Goal: Task Accomplishment & Management: Complete application form

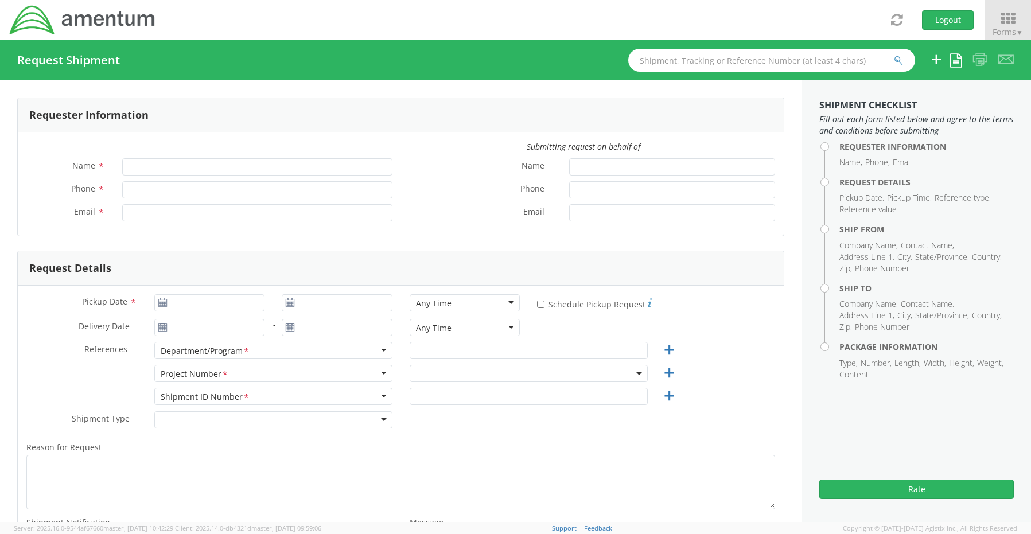
type input "Senecia Morgan"
type input "8172241568"
type input "senecia.morgan@amentum.com"
select select "OCCP.600391.00000"
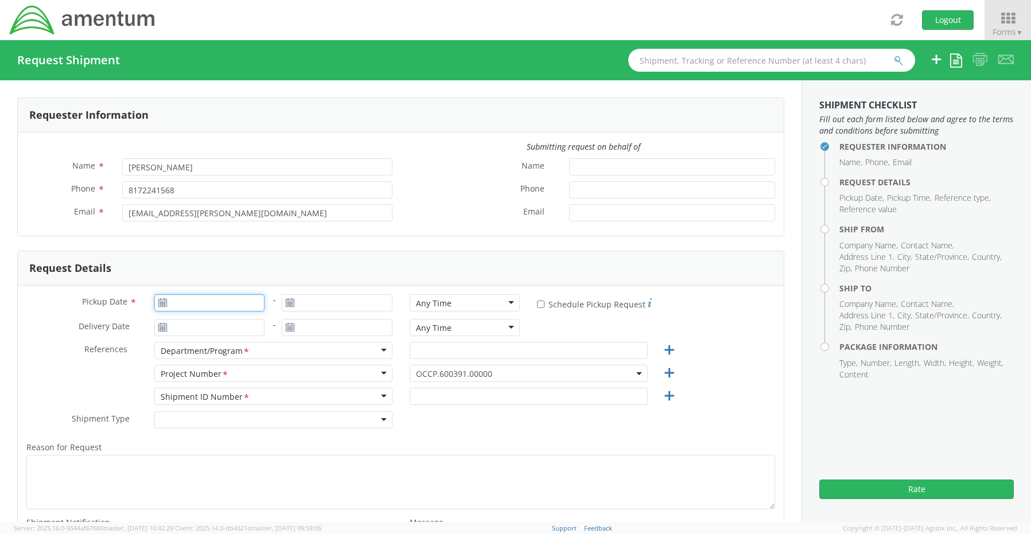
type input "08/12/2025"
click at [185, 307] on input "08/12/2025" at bounding box center [209, 302] width 111 height 17
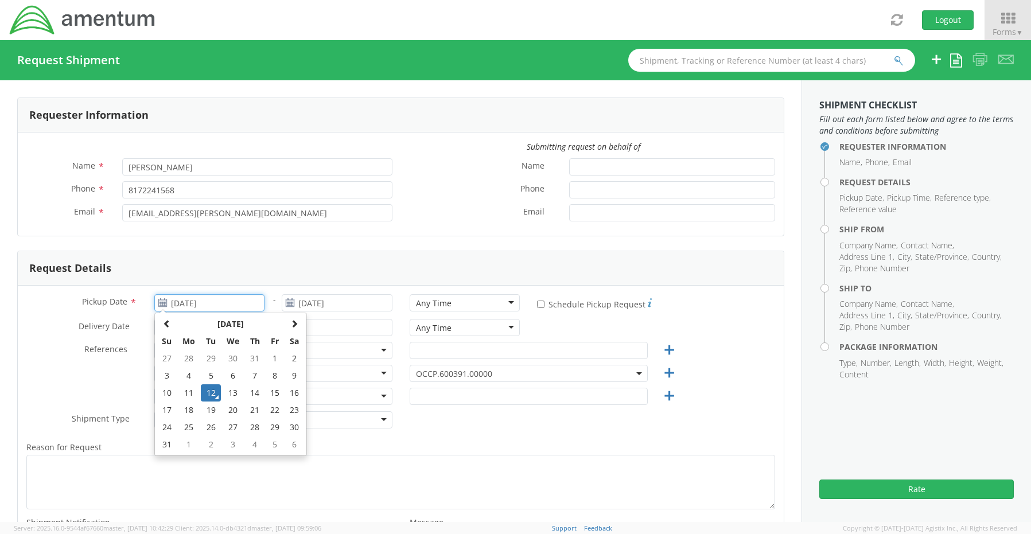
drag, startPoint x: 210, startPoint y: 391, endPoint x: 222, endPoint y: 389, distance: 12.4
click at [211, 391] on td "12" at bounding box center [211, 393] width 20 height 17
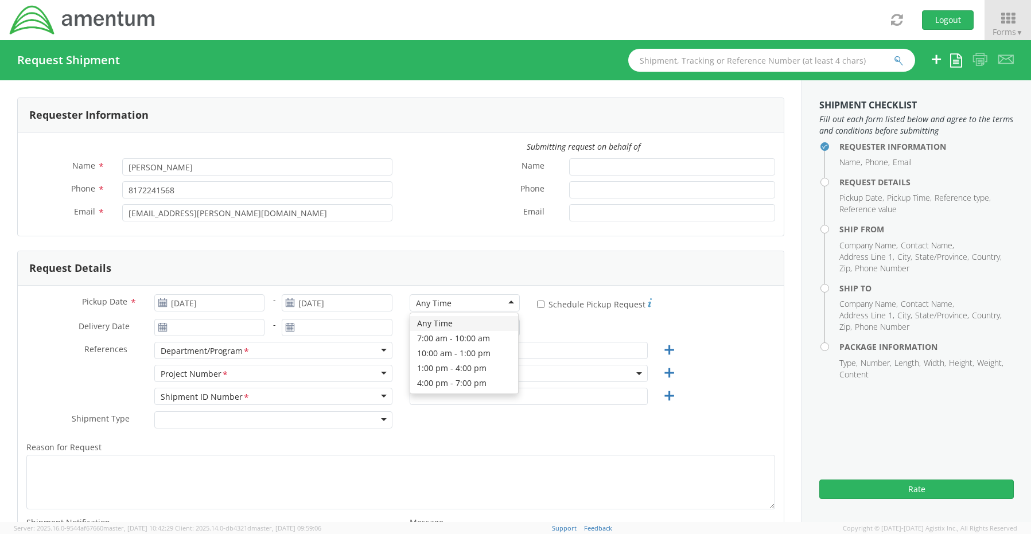
click at [433, 302] on div "Any Time" at bounding box center [434, 303] width 36 height 11
click at [428, 354] on input "text" at bounding box center [529, 350] width 238 height 17
paste input "Joshua Sherwood"
type input "Joshua Sherwood"
click at [420, 372] on span "OCCP.600391.00000" at bounding box center [529, 373] width 226 height 11
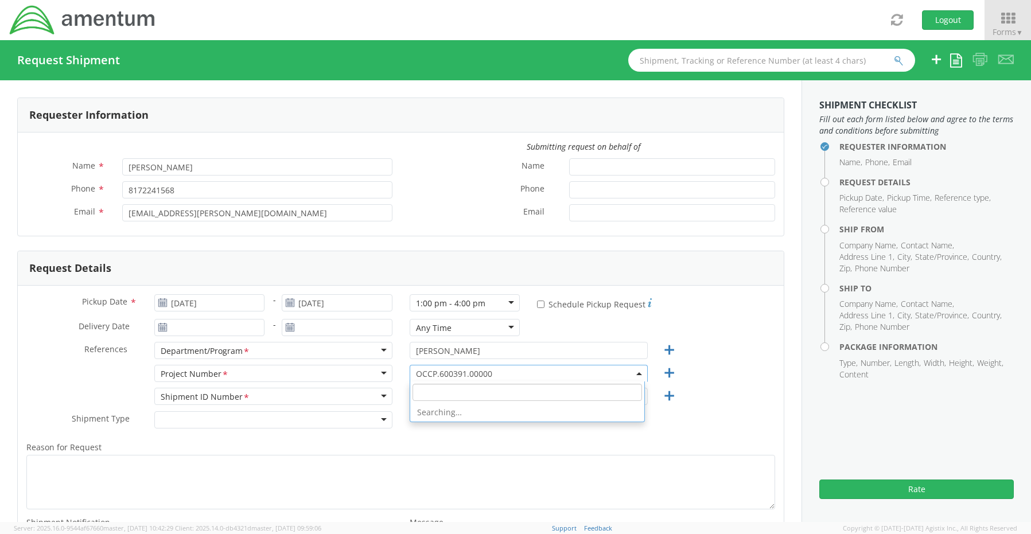
click at [424, 394] on input "search" at bounding box center [528, 392] width 230 height 17
paste input "EJIE.100043.ZPPLW"
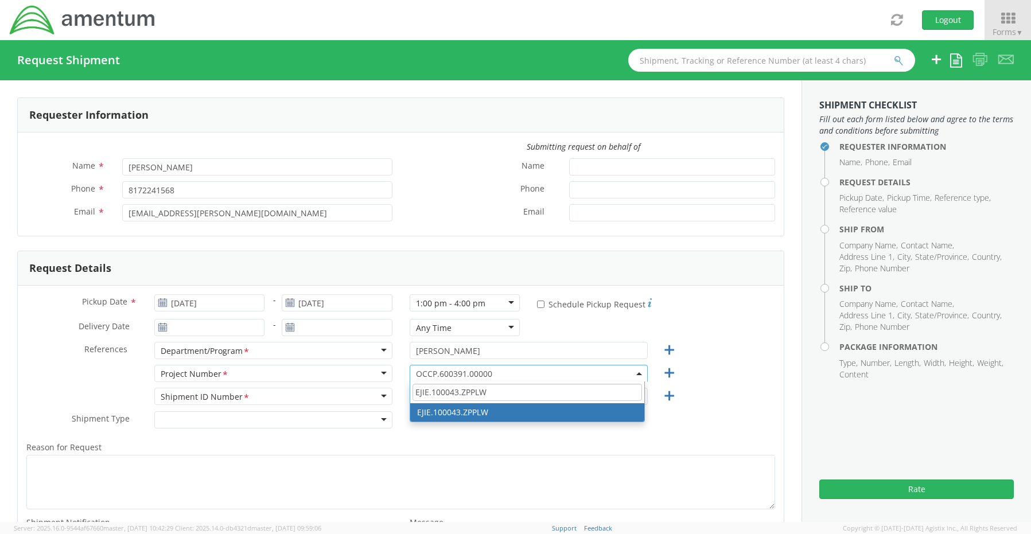
type input "EJIE.100043.ZPPLW"
select select "EJIE.100043.ZPPLW"
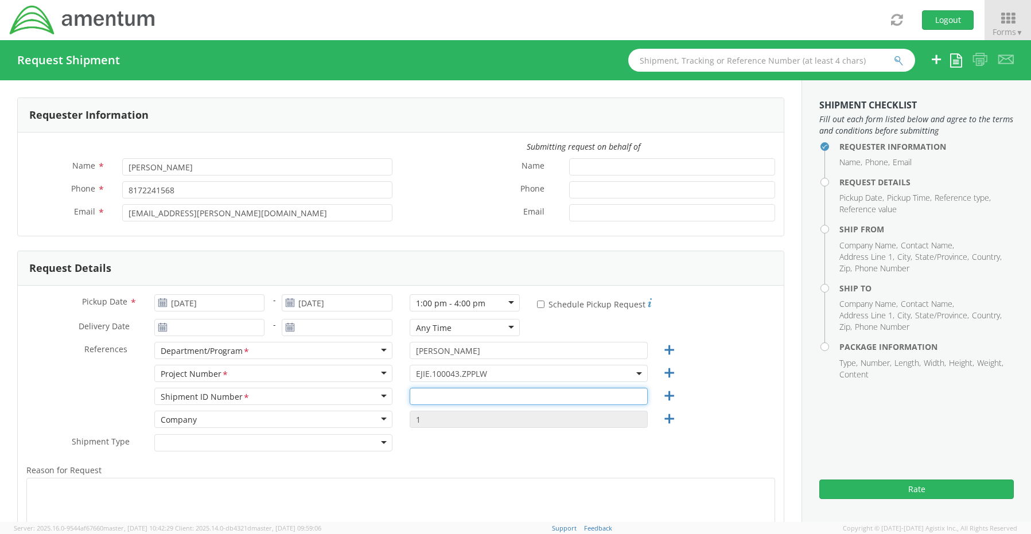
click at [452, 399] on input "text" at bounding box center [529, 396] width 238 height 17
paste input "REQ0215860- Todd Faircloth"
type input "REQ0215860- Todd Faircloth"
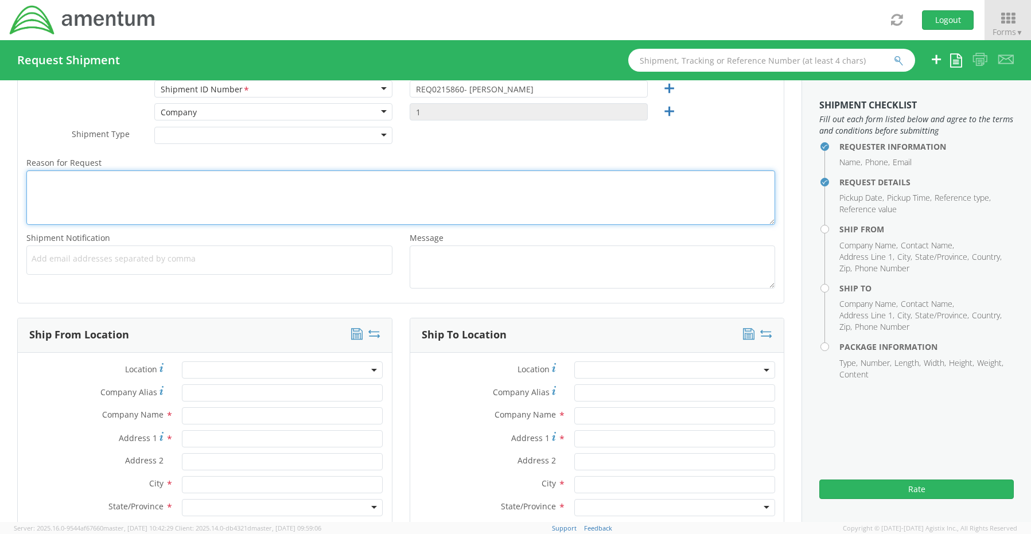
scroll to position [287, 0]
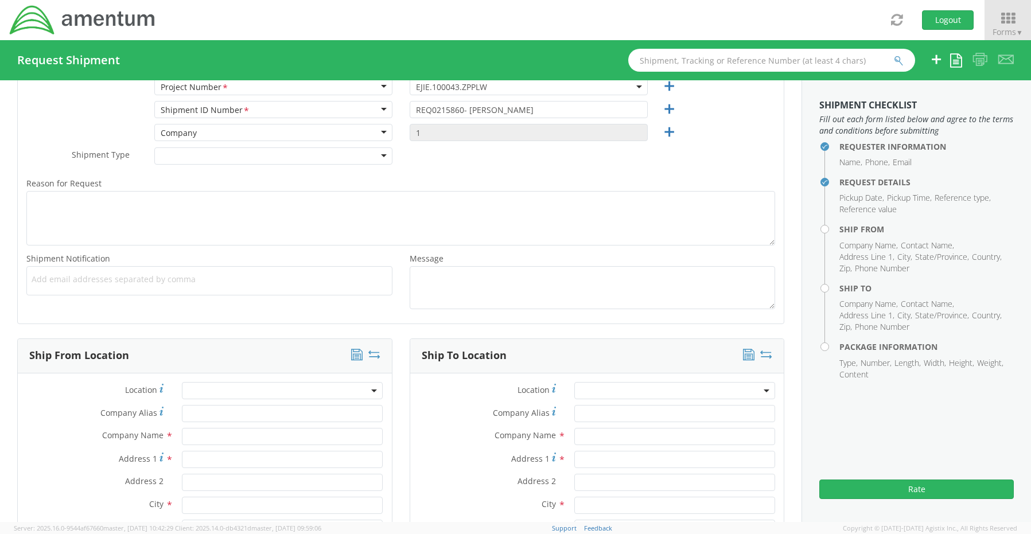
click at [41, 284] on span "Add email addresses separated by comma" at bounding box center [210, 279] width 356 height 11
click at [56, 282] on span "Add email addresses separated by comma" at bounding box center [210, 279] width 356 height 11
paste input "Joshua.Sherwood@Amentum.com"
type input "Joshua.Sherwood@Amentum.com"
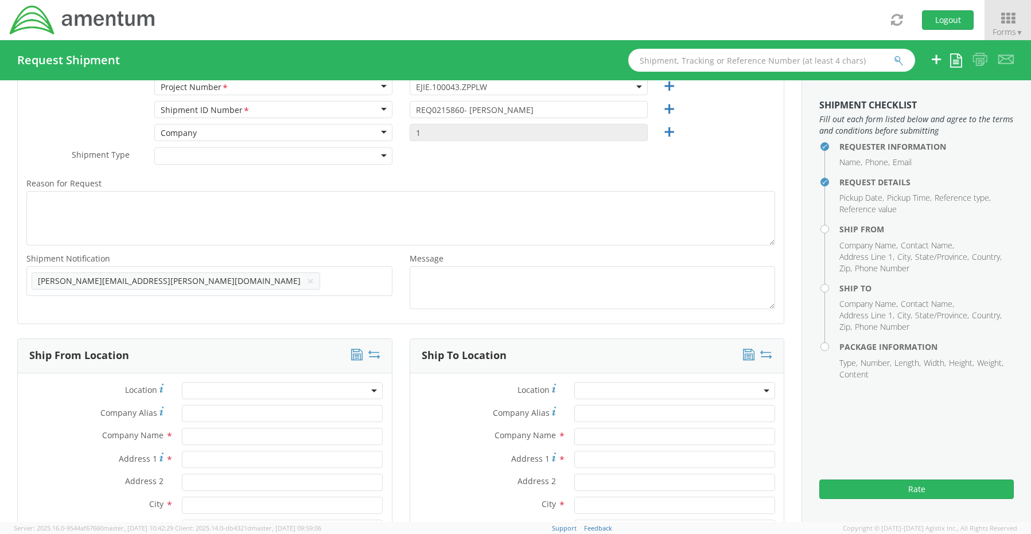
click at [217, 288] on ul "Joshua.Sherwood@Amentum.com ×" at bounding box center [210, 281] width 356 height 20
paste input "Malivahn.Low@amentum.com"
type input "Malivahn.Low@amentum.com"
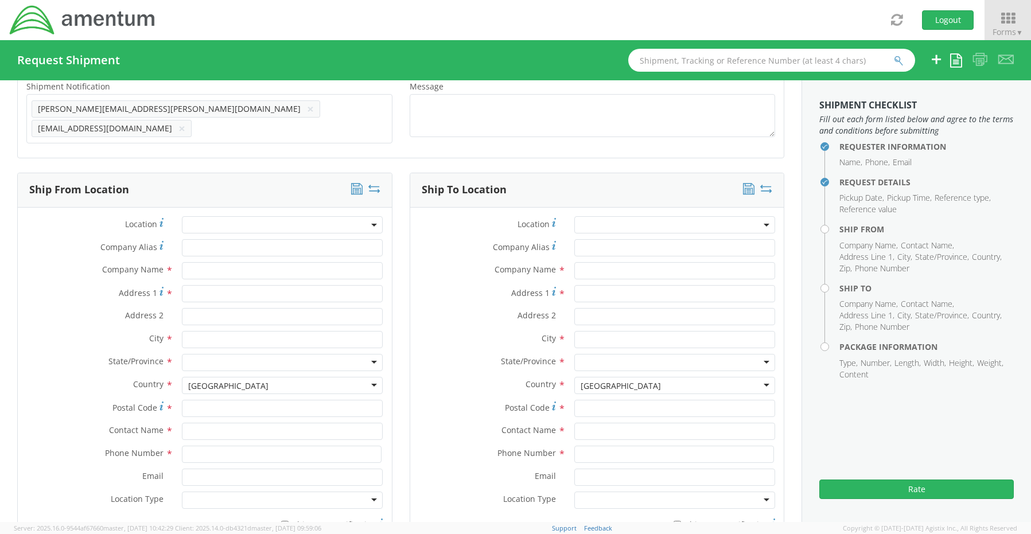
scroll to position [517, 0]
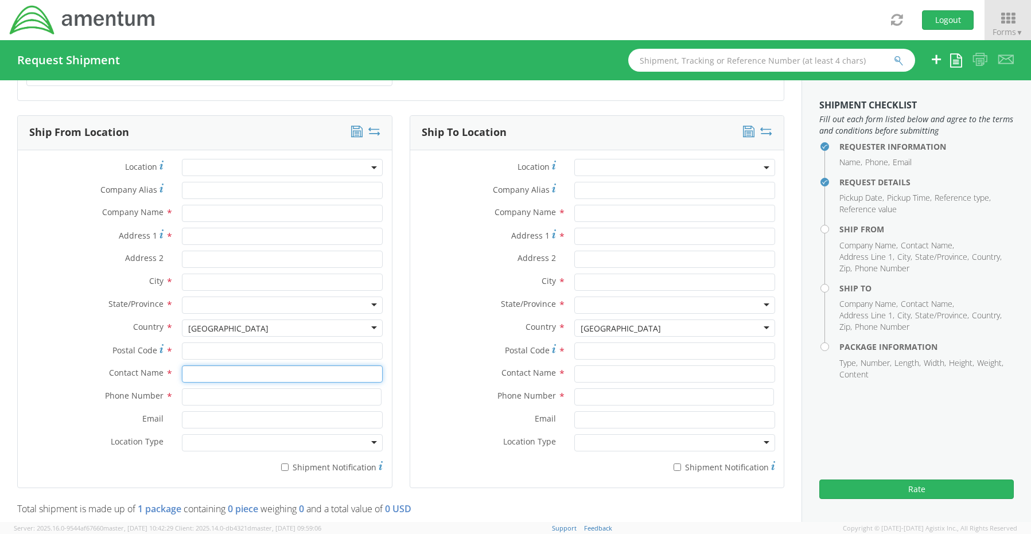
click at [199, 370] on input "text" at bounding box center [282, 374] width 201 height 17
type input "sene"
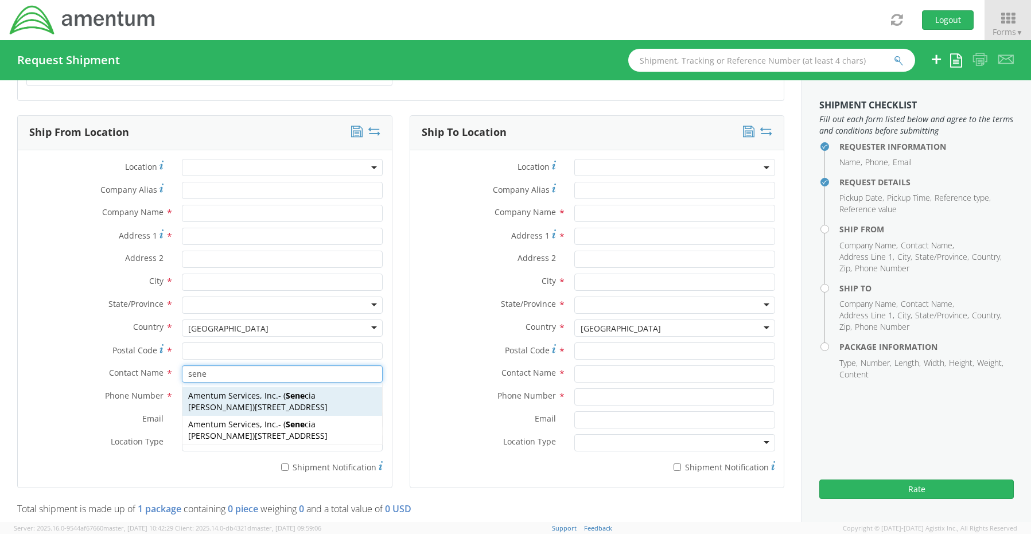
click at [255, 405] on span "13500 Heritage Parkway, mail room, Fort Worth, TX, 76177, US" at bounding box center [291, 407] width 73 height 11
type input "Amentum Services, Inc."
type input "13500 Heritage Parkway"
type input "Fort Worth"
type input "76177"
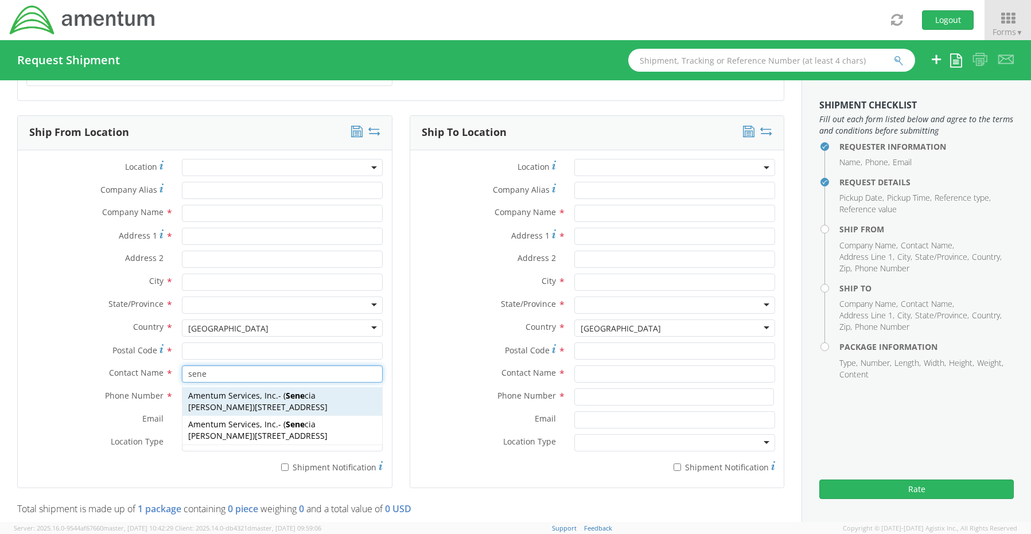
type input "Senecia Morgan"
type input "817-224-1568"
type input "senecia.morgan@amentum.com"
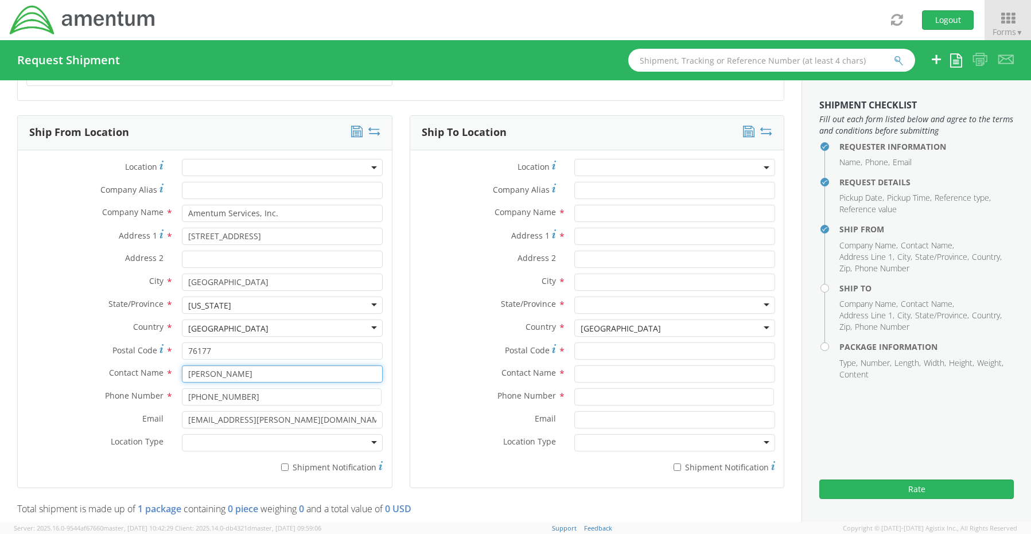
type input "Senecia Morgan"
click at [238, 437] on div at bounding box center [282, 443] width 201 height 17
click at [289, 462] on label "* Shipment Notification" at bounding box center [282, 467] width 201 height 14
click at [289, 464] on input "* Shipment Notification" at bounding box center [284, 467] width 7 height 7
checkbox input "true"
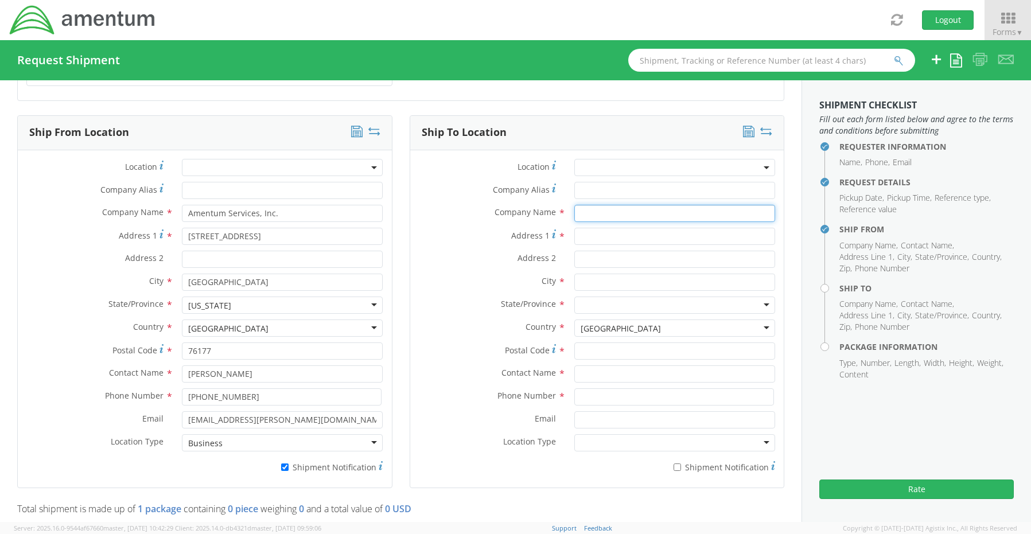
click at [615, 212] on input "text" at bounding box center [675, 213] width 201 height 17
paste input "Todd Faircloth"
type input "Amentum / Todd Faircloth"
click at [598, 367] on input "text" at bounding box center [675, 374] width 201 height 17
paste input "Todd Faircloth"
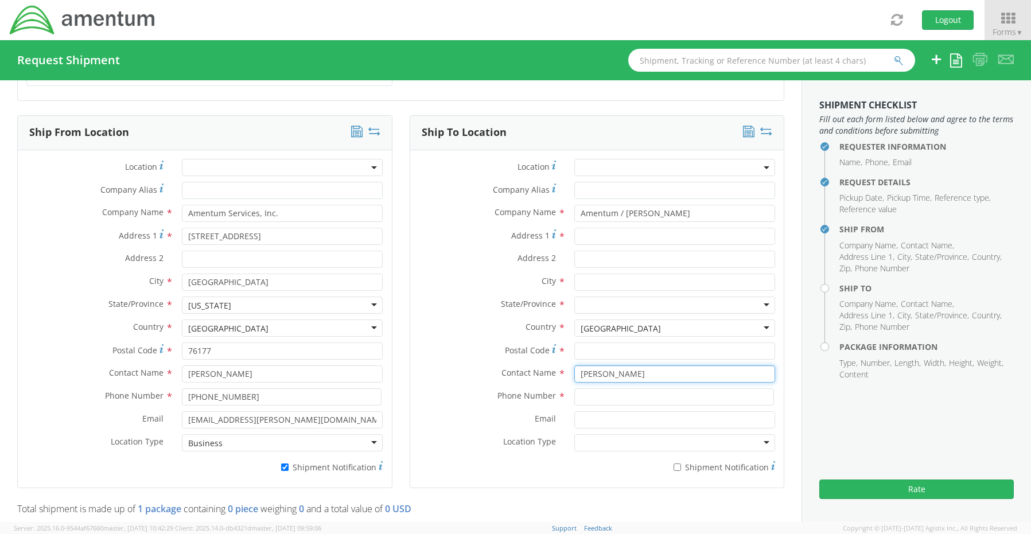
type input "Todd Faircloth"
click at [616, 220] on div "Company Name * Amentum / Todd Faircloth" at bounding box center [597, 216] width 374 height 23
click at [611, 235] on input "Address 1 *" at bounding box center [675, 236] width 201 height 17
paste input "335 Arbor Way,"
type input "335 Arbor Way"
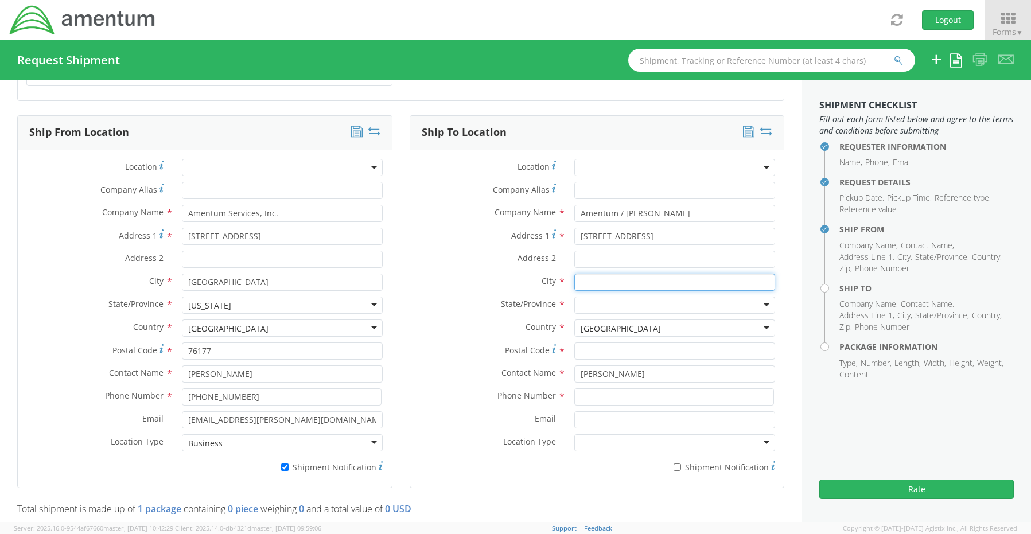
click at [593, 274] on input "text" at bounding box center [675, 282] width 201 height 17
paste input "Blue Ridge"
type input "Blue Ridge"
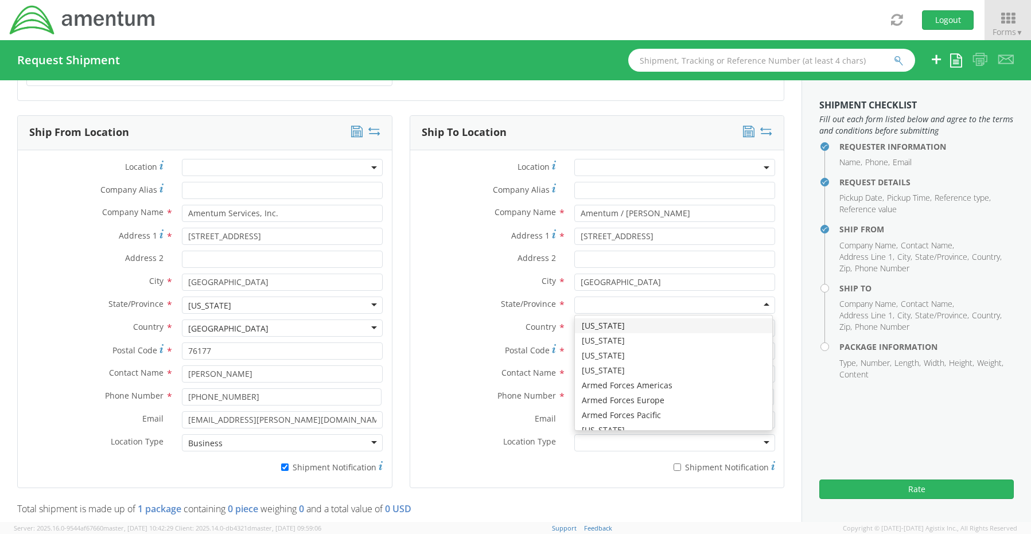
click at [586, 300] on div at bounding box center [675, 305] width 201 height 17
type input "g"
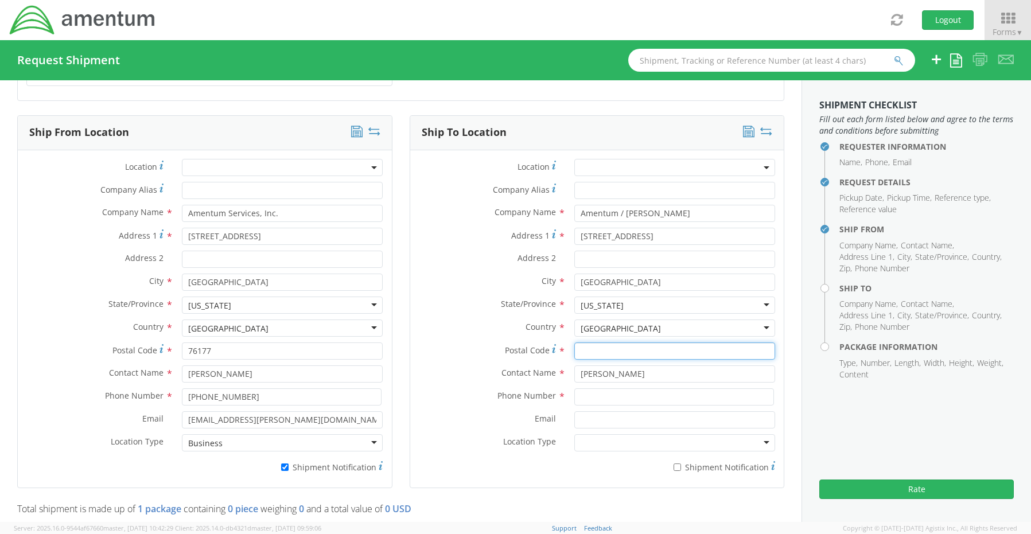
click at [606, 344] on input "Postal Code *" at bounding box center [675, 351] width 201 height 17
paste input "30513"
type input "30513"
click at [595, 394] on input at bounding box center [675, 397] width 200 height 17
paste input "404-542-7290"
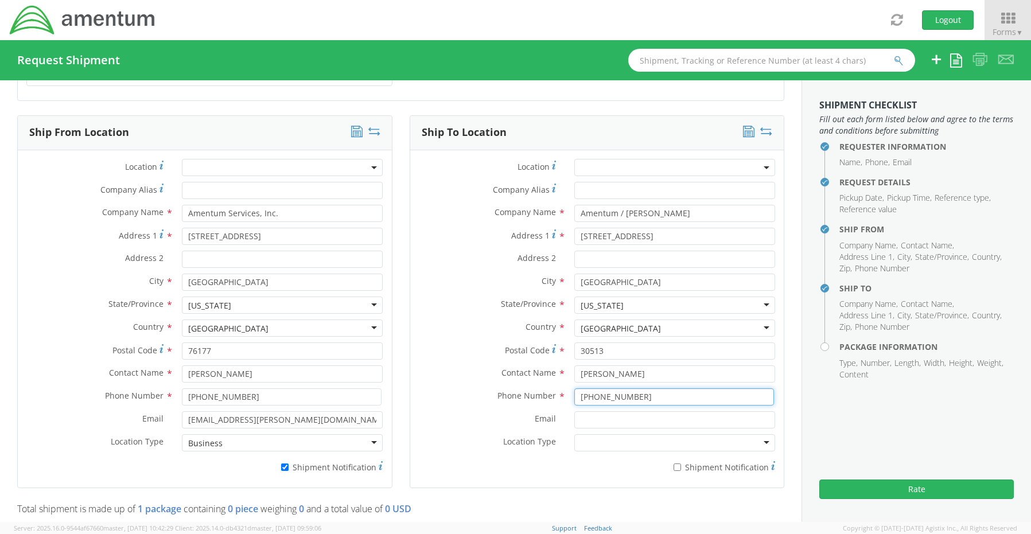
type input "404-542-7290"
click at [596, 416] on input "Email *" at bounding box center [675, 420] width 201 height 17
paste input "Todd.Faircloth.Ctr@amentum.com"
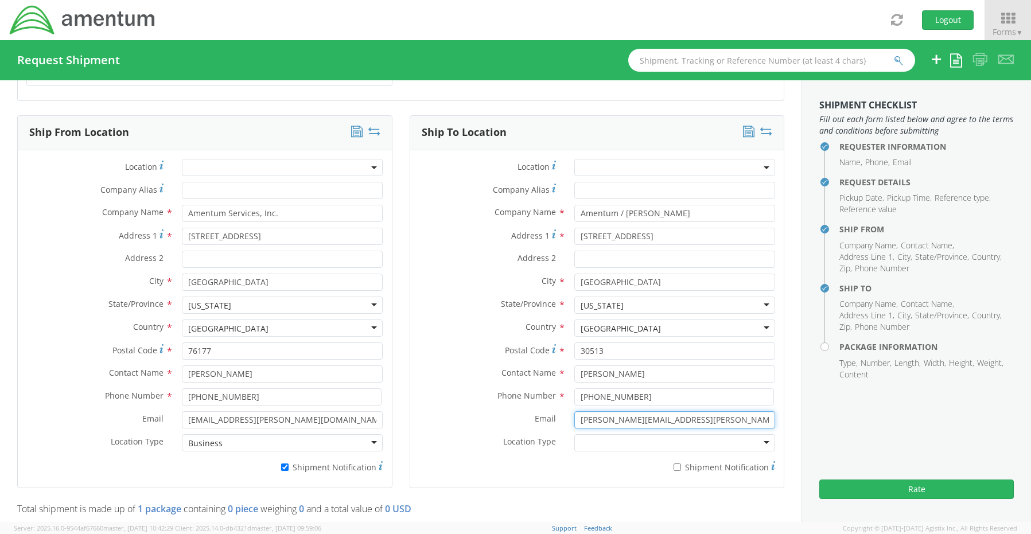
type input "Todd.Faircloth.Ctr@amentum.com"
click at [674, 464] on input "* Shipment Notification" at bounding box center [677, 467] width 7 height 7
checkbox input "true"
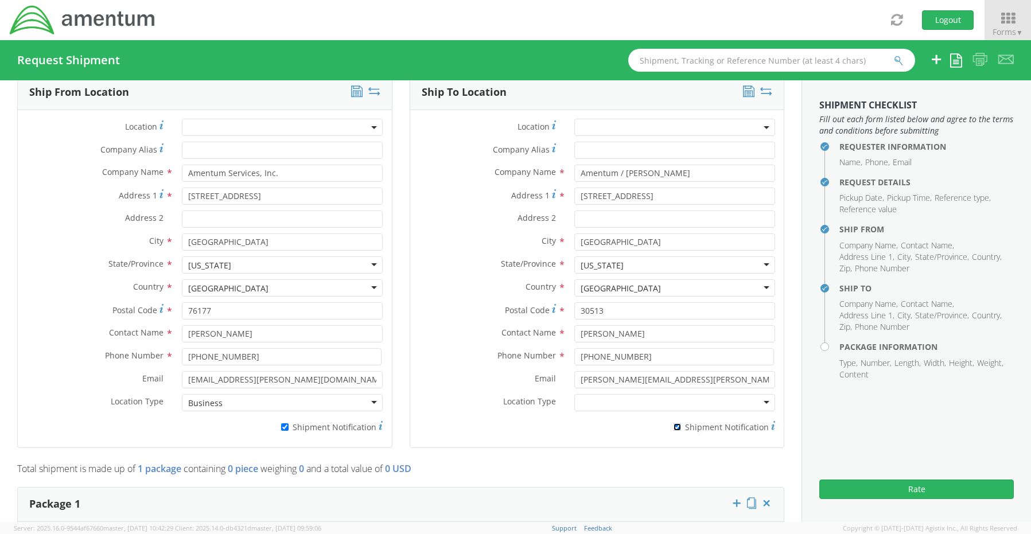
scroll to position [746, 0]
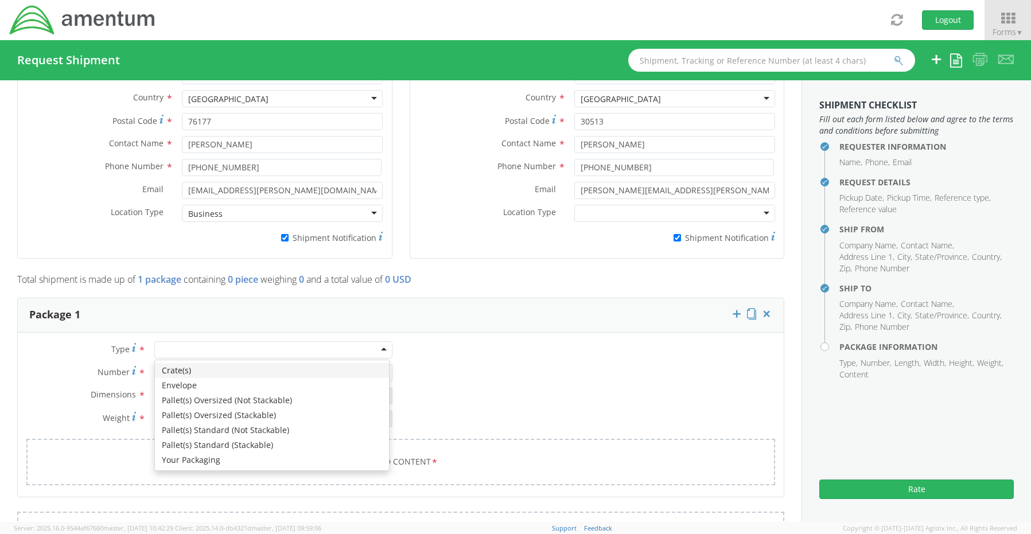
click at [169, 350] on div at bounding box center [273, 350] width 238 height 17
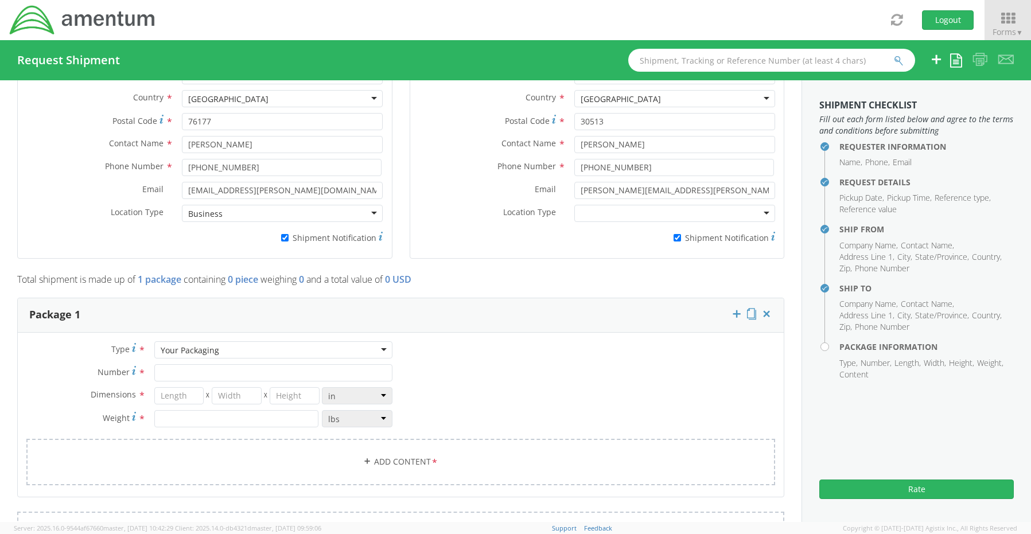
click at [187, 351] on div "Your Packaging" at bounding box center [273, 350] width 238 height 17
click at [89, 354] on div "Type * Your Packaging Your Packaging Crate(s) Envelope Pallet(s) Oversized (Not…" at bounding box center [209, 391] width 383 height 98
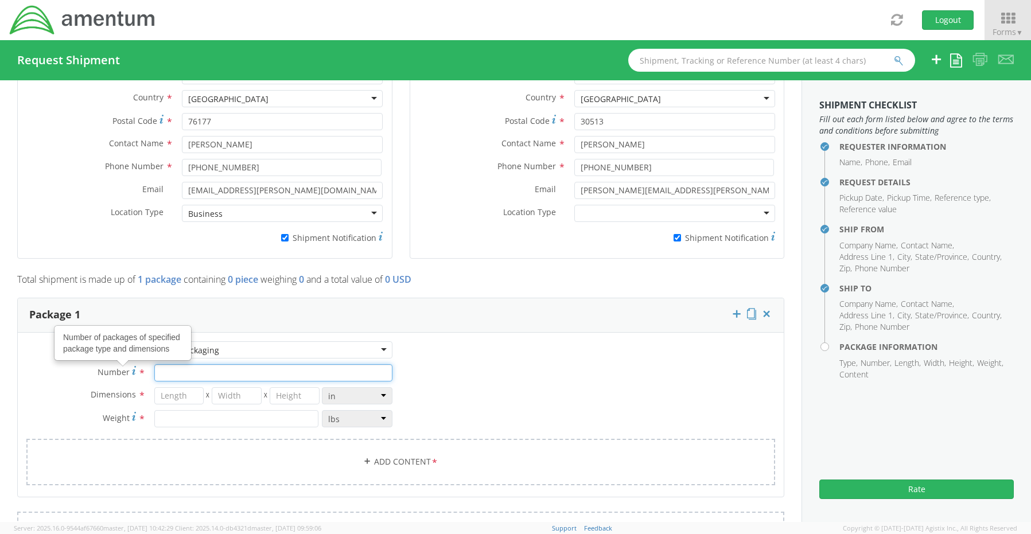
click at [183, 373] on input "Number Number of packages of specified package type and dimensions *" at bounding box center [273, 372] width 238 height 17
type input "1"
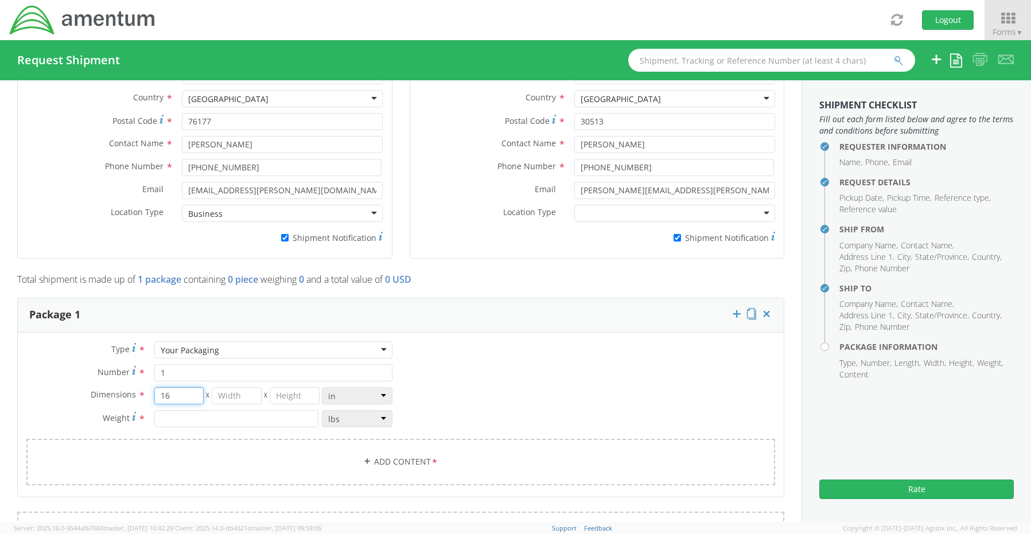
type input "16"
type input "14"
type input "3"
type input "6.5"
click at [374, 455] on link "Add Content *" at bounding box center [400, 462] width 749 height 46
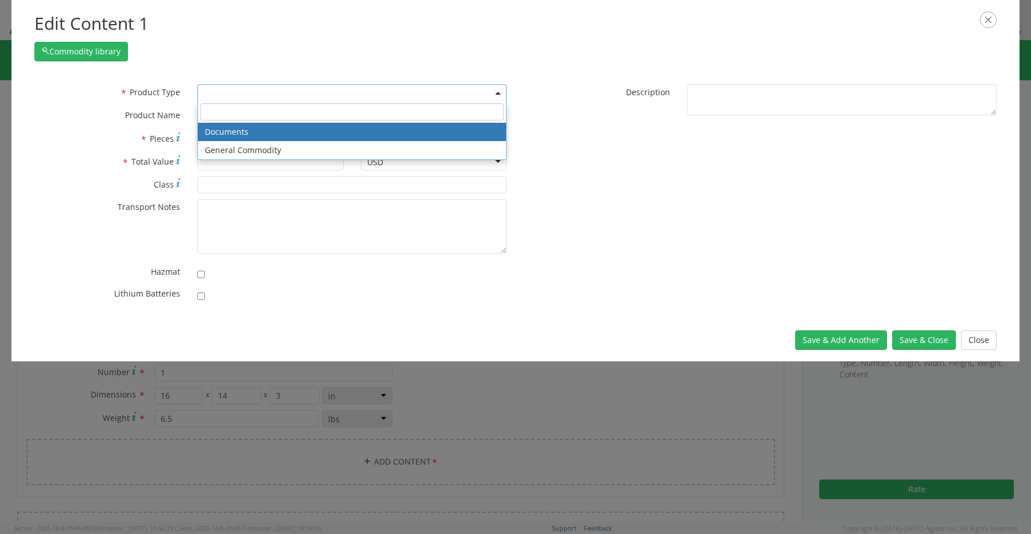
click at [216, 91] on span at bounding box center [351, 92] width 309 height 17
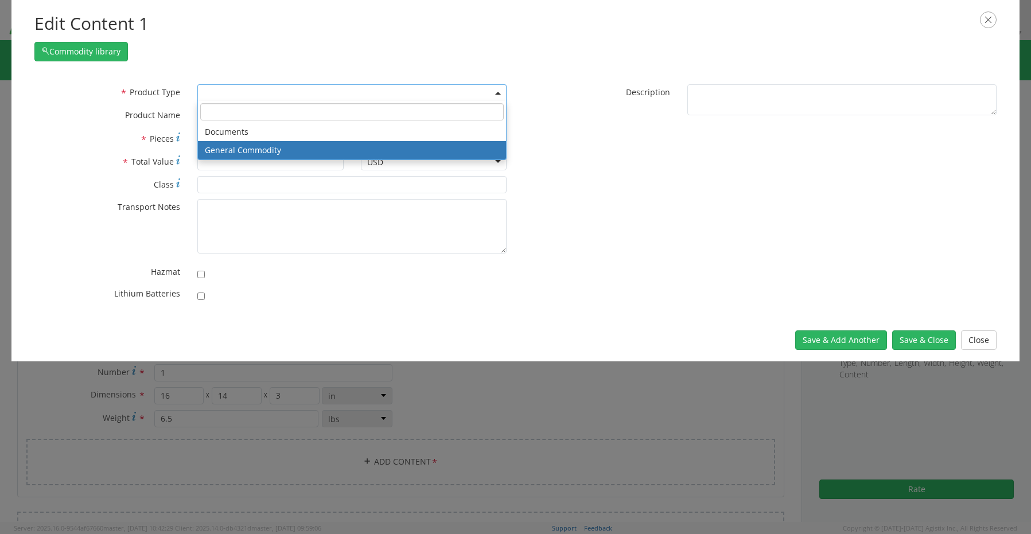
select select "COMMODITY"
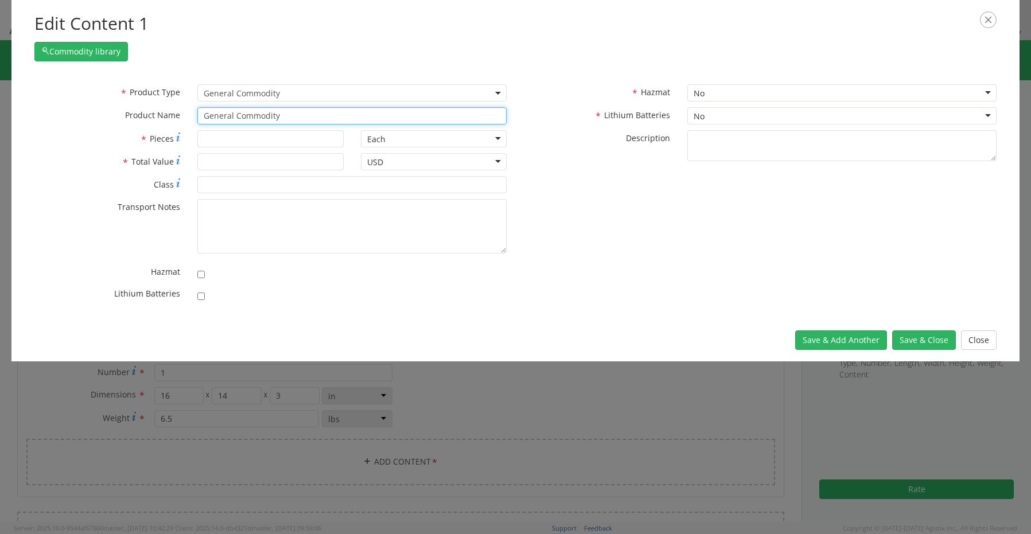
drag, startPoint x: 253, startPoint y: 114, endPoint x: 126, endPoint y: 117, distance: 126.3
click at [128, 116] on div "* Product Name General Commodity" at bounding box center [271, 115] width 490 height 17
paste input "Laptop- CORP026450 (5GMSR74)"
type input "Laptop- CORP026450 (5GMSR74)"
type input "1"
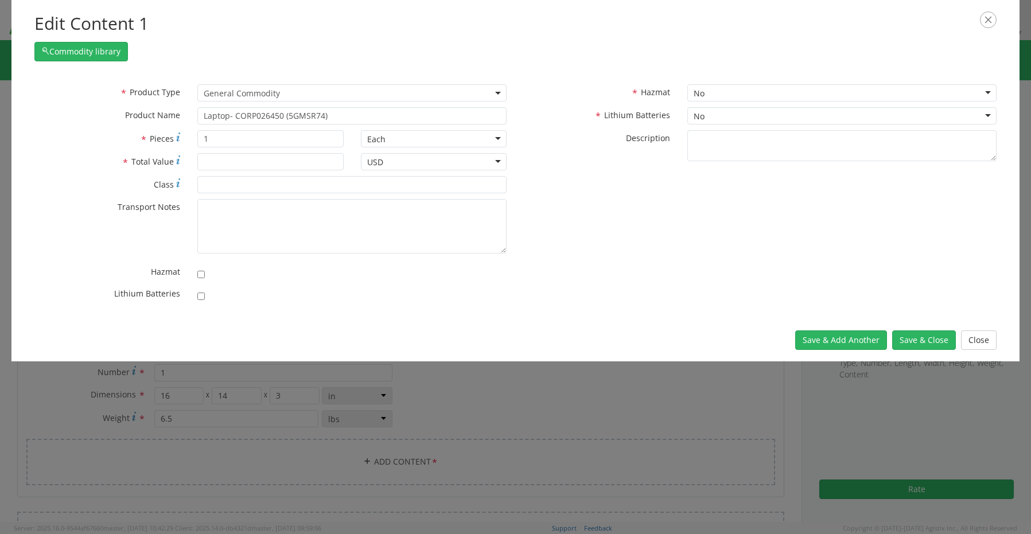
scroll to position [103, 0]
drag, startPoint x: 259, startPoint y: 164, endPoint x: 63, endPoint y: 156, distance: 197.0
click at [68, 156] on div "* Total Value 25.00" at bounding box center [189, 161] width 327 height 17
type input "1500.00"
click at [199, 296] on input "checkbox" at bounding box center [200, 296] width 7 height 7
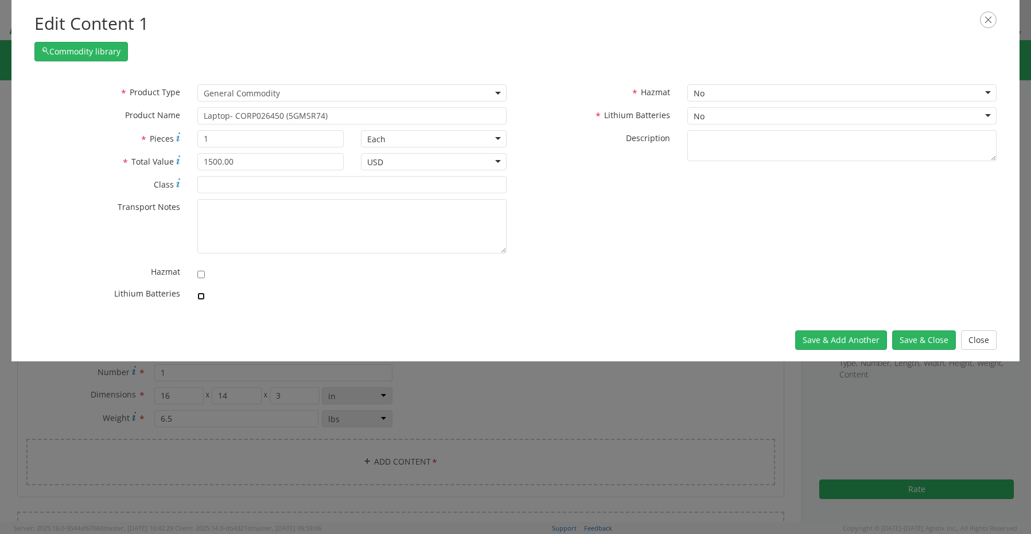
checkbox input "true"
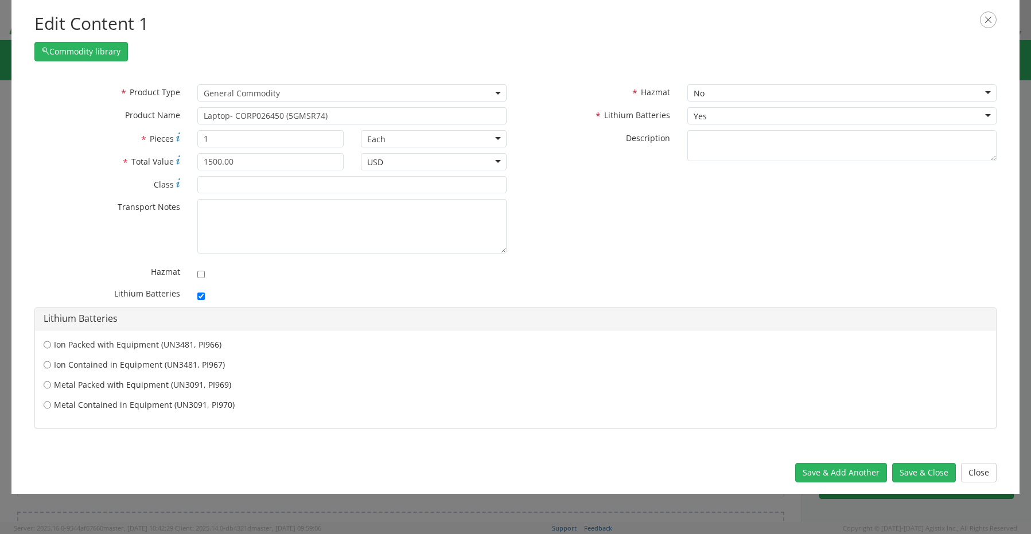
click at [111, 367] on label "Ion Contained in Equipment (UN3481, PI967)" at bounding box center [516, 364] width 944 height 11
click at [51, 351] on input "Ion Contained in Equipment (UN3481, PI967)" at bounding box center [47, 344] width 7 height 11
radio input "true"
click at [924, 472] on button "Save & Close" at bounding box center [925, 473] width 64 height 20
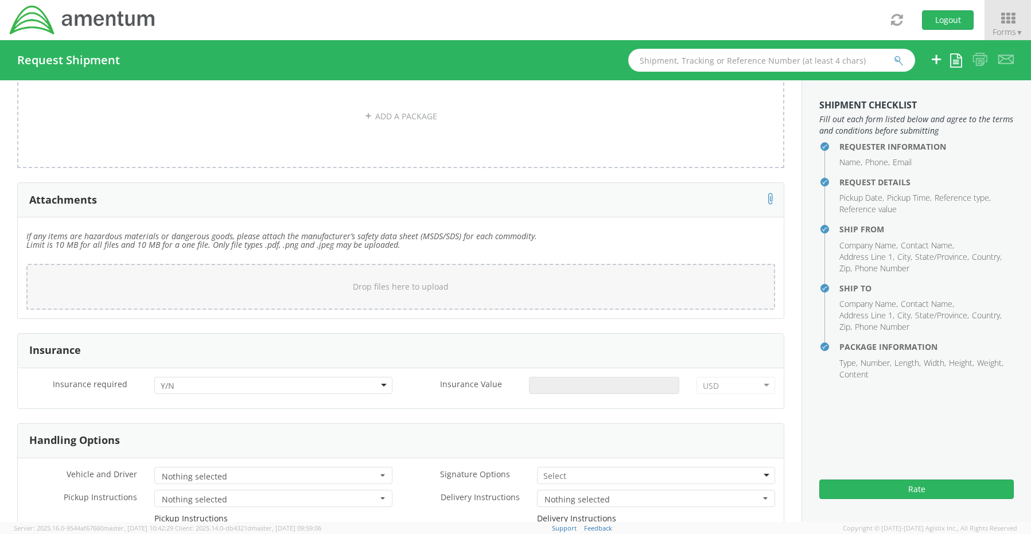
scroll to position [1263, 0]
click at [181, 377] on div at bounding box center [273, 384] width 238 height 17
click at [565, 379] on input "Insurance Value *" at bounding box center [604, 384] width 150 height 17
type input "1500.00"
click at [550, 472] on input "select-one" at bounding box center [556, 475] width 25 height 11
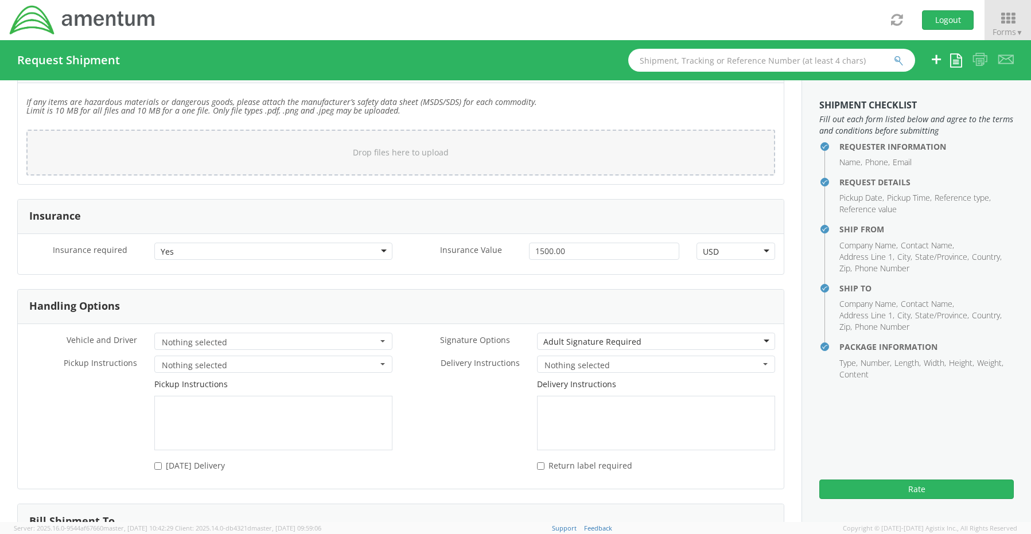
scroll to position [1507, 0]
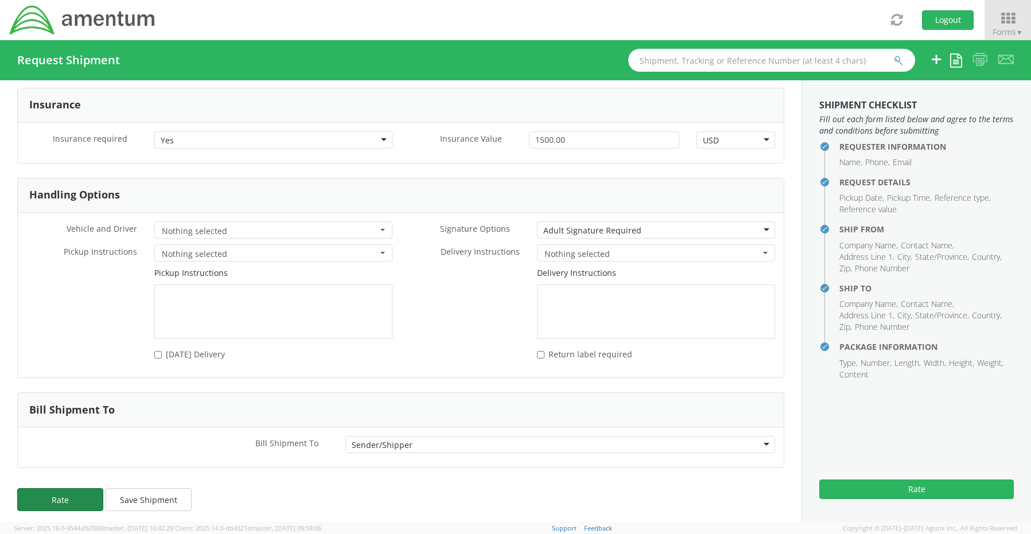
click at [69, 492] on button "Rate" at bounding box center [60, 499] width 86 height 23
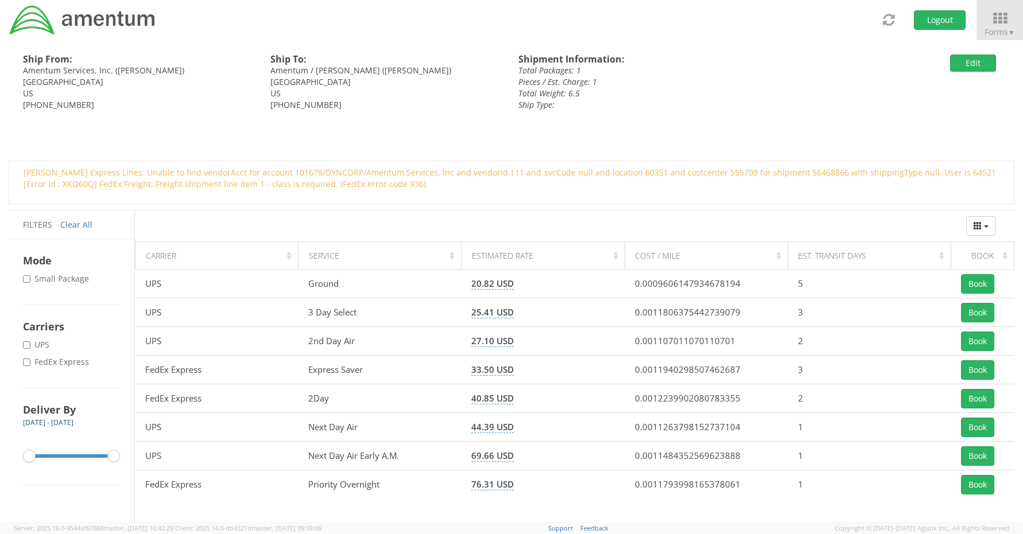
click at [63, 363] on label "* FedEx Express" at bounding box center [57, 361] width 68 height 11
click at [30, 363] on input "* FedEx Express" at bounding box center [26, 362] width 7 height 7
checkbox input "true"
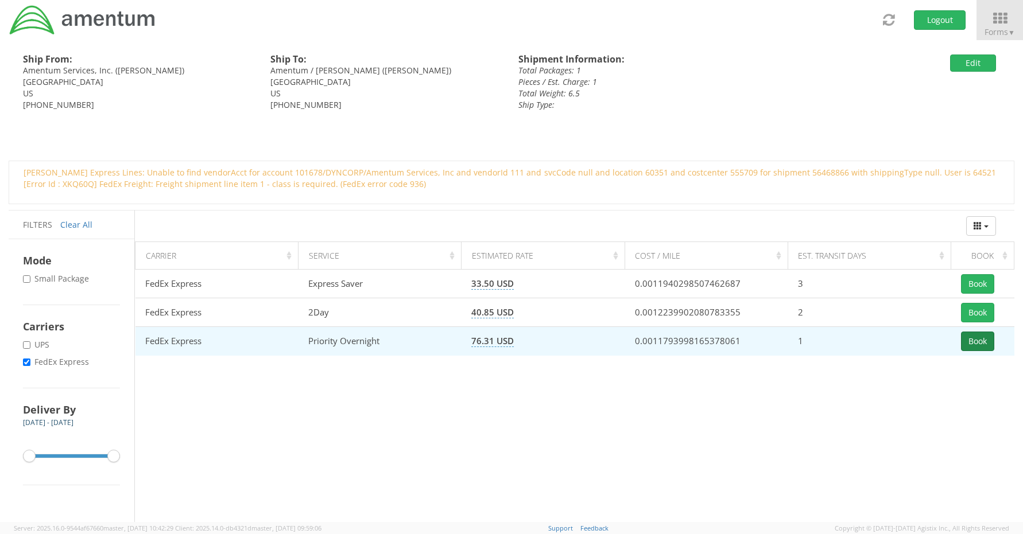
click at [969, 335] on button "Book" at bounding box center [977, 342] width 33 height 20
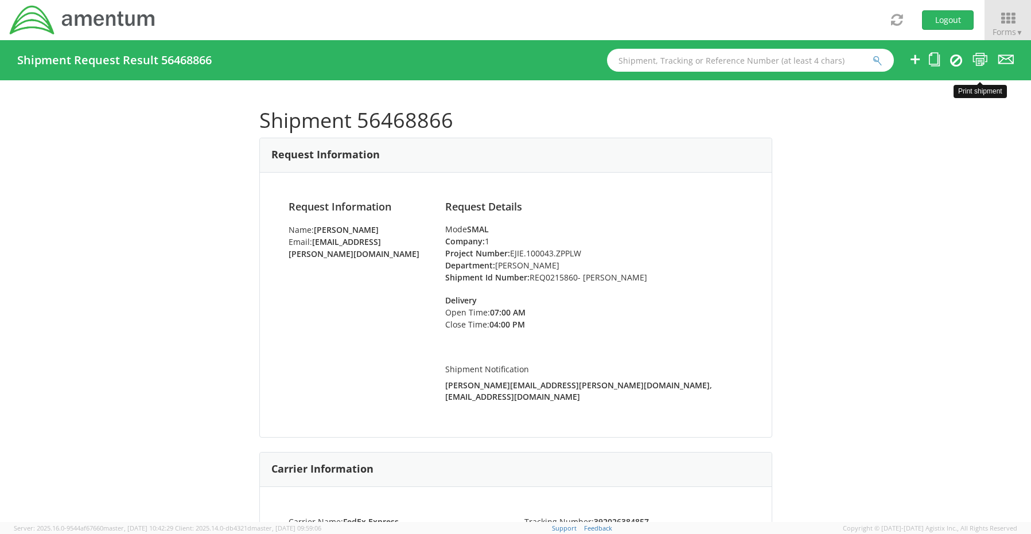
click at [979, 64] on icon at bounding box center [980, 59] width 15 height 14
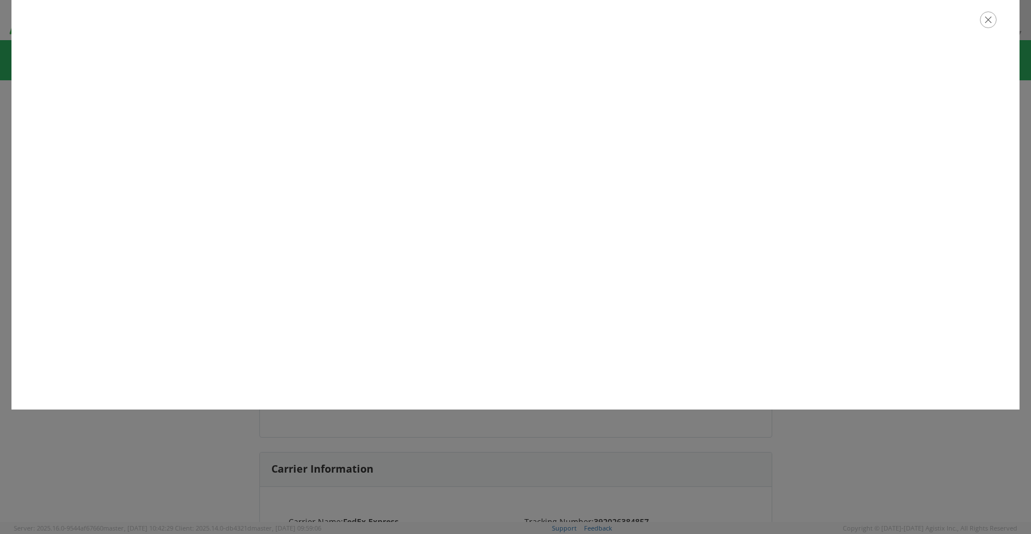
click at [991, 21] on icon "button" at bounding box center [988, 19] width 17 height 17
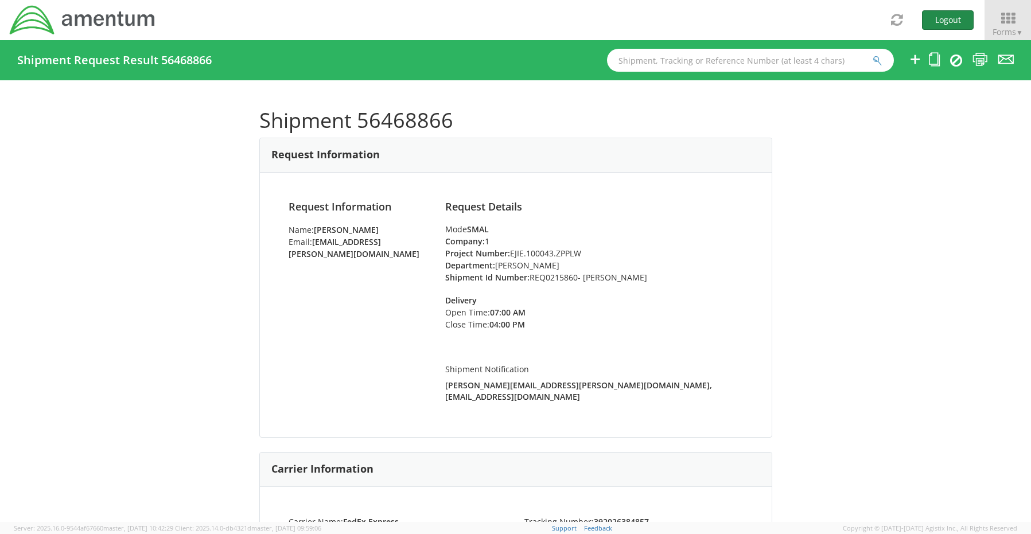
click at [942, 24] on button "Logout" at bounding box center [948, 20] width 52 height 20
